Goal: Navigation & Orientation: Find specific page/section

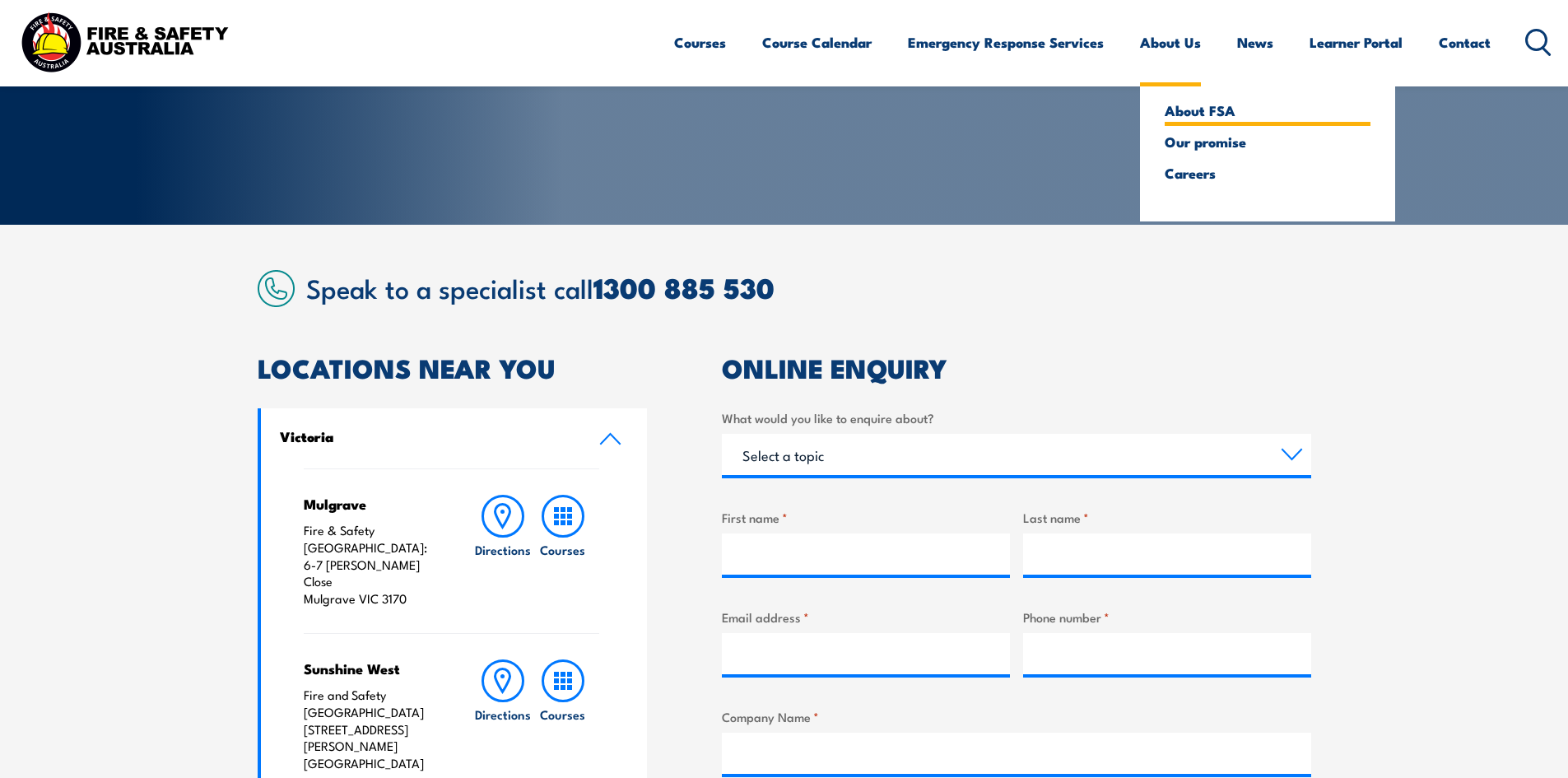
click at [1202, 113] on link "About FSA" at bounding box center [1268, 110] width 205 height 15
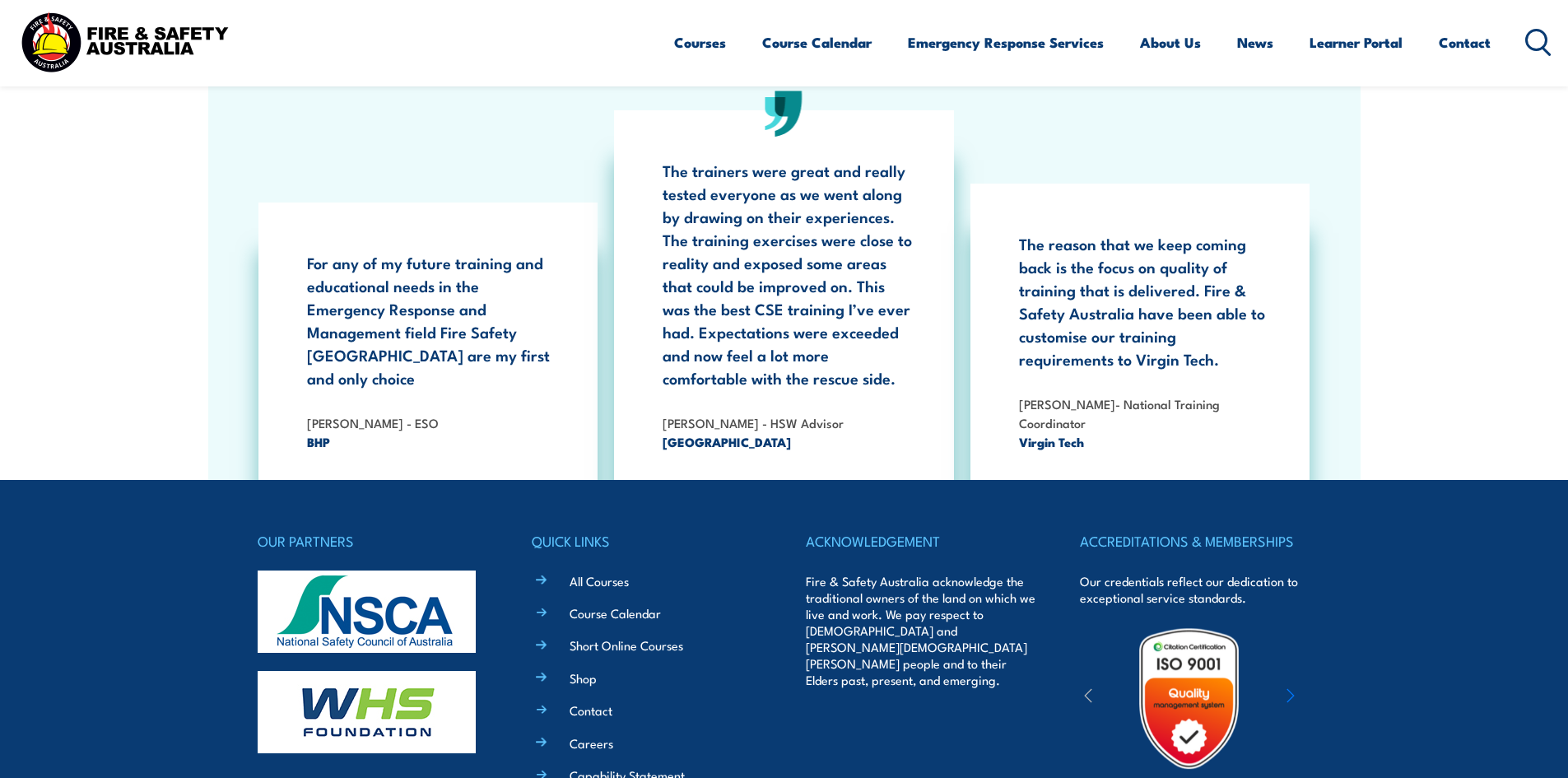
scroll to position [5267, 0]
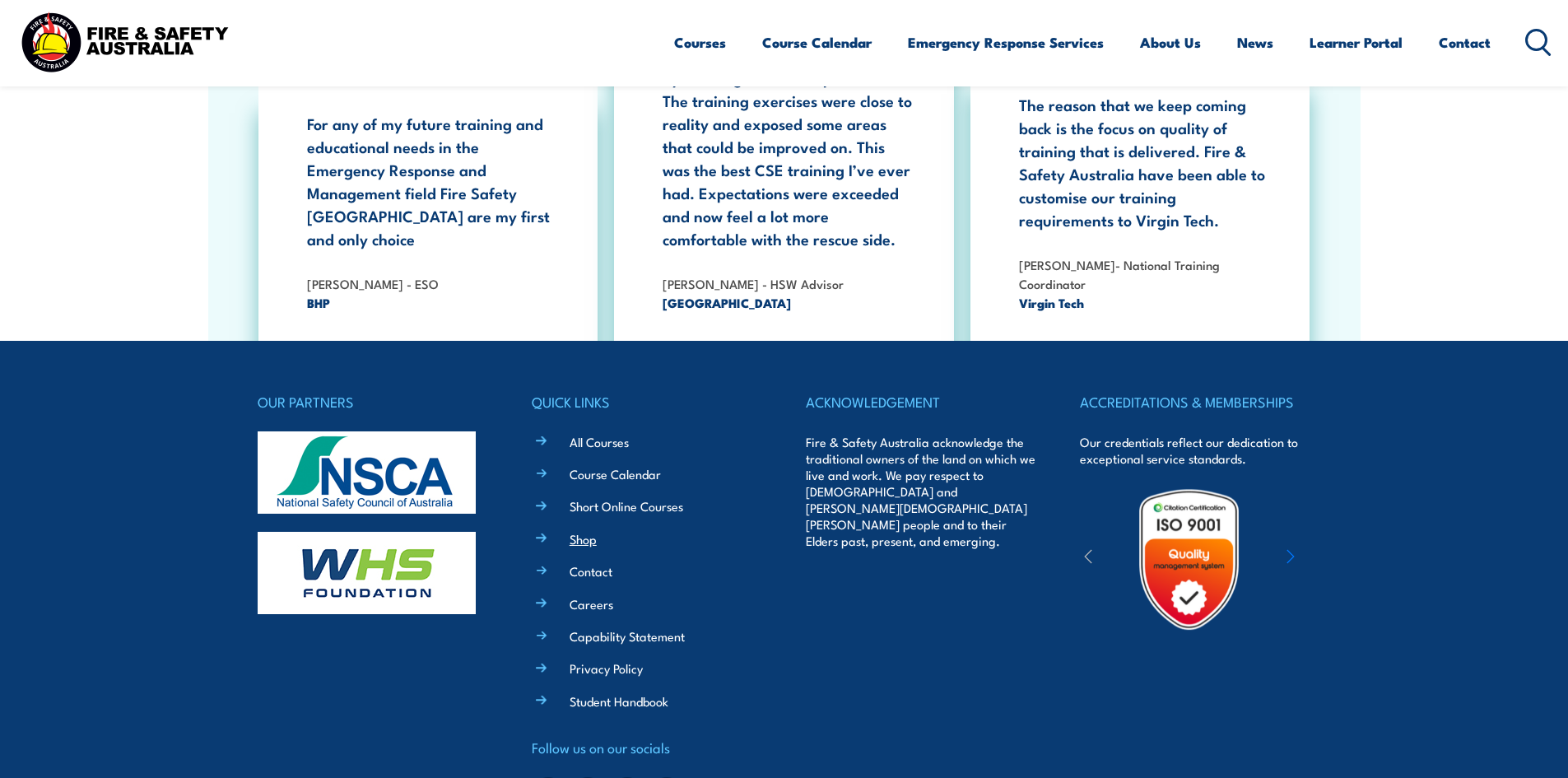
click at [578, 530] on link "Shop" at bounding box center [582, 539] width 27 height 17
